Goal: Information Seeking & Learning: Learn about a topic

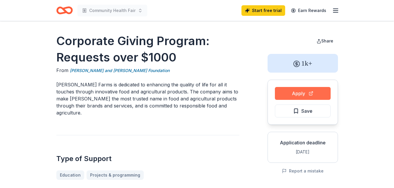
click at [292, 93] on button "Apply" at bounding box center [303, 93] width 56 height 13
